Goal: Task Accomplishment & Management: Use online tool/utility

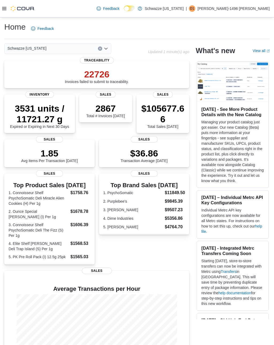
click at [6, 7] on icon at bounding box center [4, 8] width 4 height 4
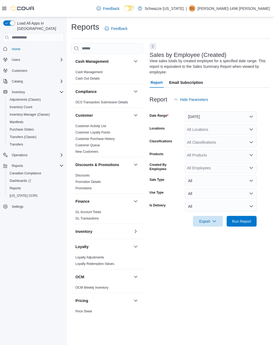
scroll to position [8, 0]
click at [229, 111] on button "[DATE]" at bounding box center [221, 116] width 72 height 11
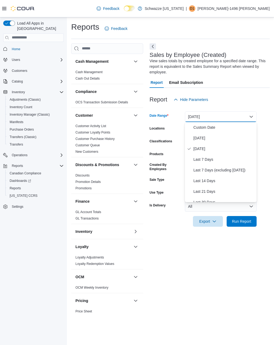
click at [205, 135] on span "[DATE]" at bounding box center [223, 138] width 61 height 6
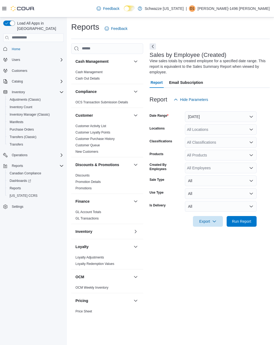
click at [209, 124] on div "All Locations" at bounding box center [221, 129] width 72 height 11
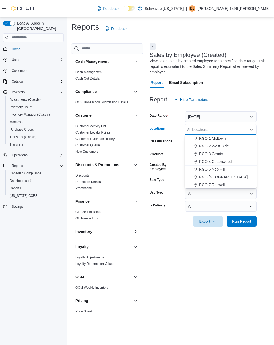
scroll to position [149, 0]
click at [213, 173] on span "RGO [GEOGRAPHIC_DATA]" at bounding box center [223, 175] width 49 height 5
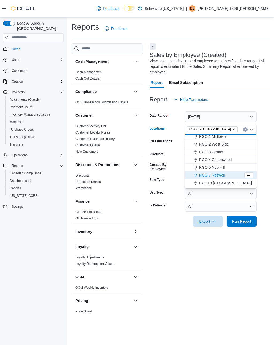
click at [231, 94] on div "Report Hide Parameters" at bounding box center [209, 99] width 120 height 11
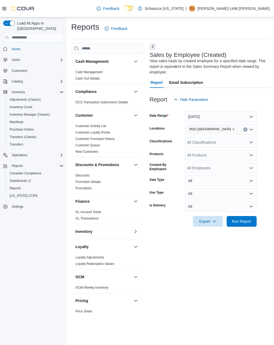
click at [239, 219] on span "Run Report" at bounding box center [241, 221] width 19 height 5
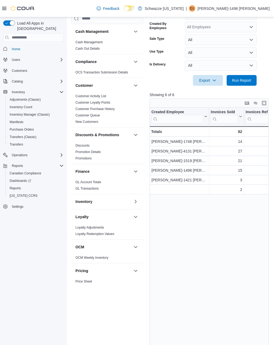
scroll to position [173, 0]
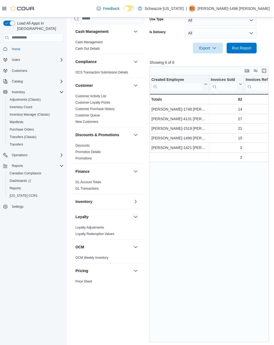
click at [134, 216] on button "button" at bounding box center [135, 217] width 6 height 6
click at [133, 231] on button "button" at bounding box center [135, 232] width 6 height 6
click at [130, 245] on button "Pricing" at bounding box center [103, 247] width 56 height 5
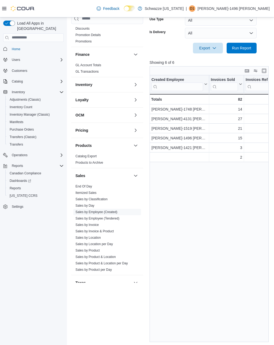
scroll to position [118, 0]
click at [84, 238] on link "Sales by Location" at bounding box center [87, 237] width 25 height 4
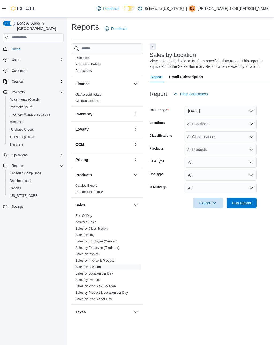
click at [193, 111] on button "[DATE]" at bounding box center [221, 111] width 72 height 11
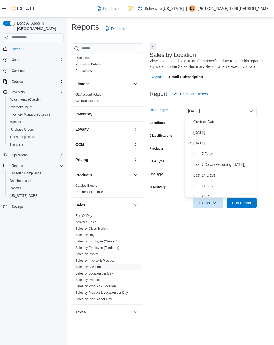
click at [196, 132] on span "[DATE]" at bounding box center [223, 132] width 61 height 6
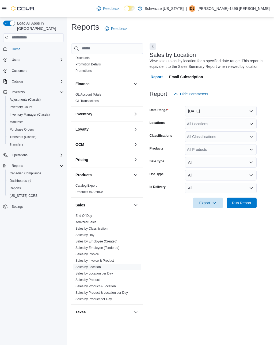
click at [194, 122] on div "All Locations" at bounding box center [221, 124] width 72 height 11
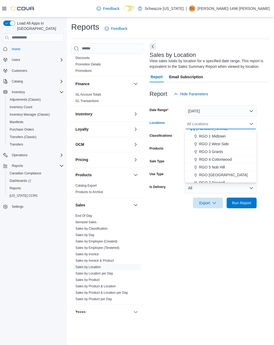
scroll to position [146, 0]
click at [215, 171] on span "RGO [GEOGRAPHIC_DATA]" at bounding box center [223, 172] width 49 height 5
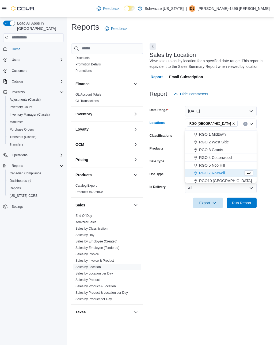
click at [240, 204] on span "Run Report" at bounding box center [241, 202] width 19 height 5
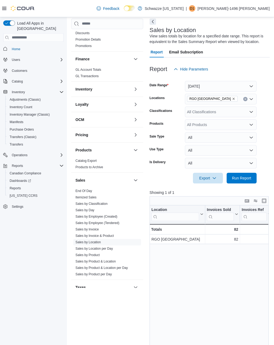
scroll to position [25, 0]
click at [264, 198] on button "Enter fullscreen" at bounding box center [263, 200] width 6 height 6
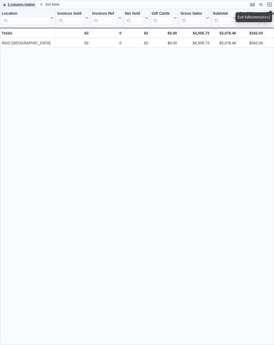
scroll to position [0, 0]
